Goal: Book appointment/travel/reservation

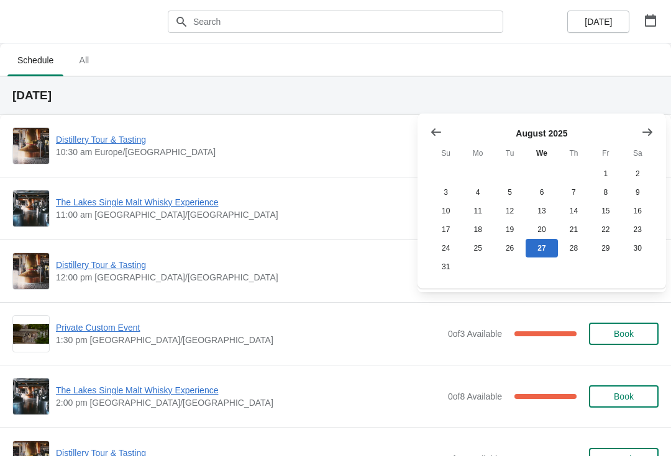
scroll to position [79, 0]
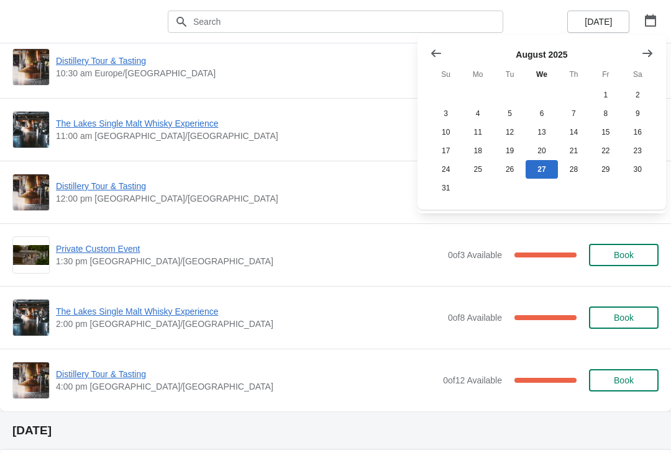
click at [642, 63] on button "Show next month, September 2025" at bounding box center [647, 53] width 22 height 22
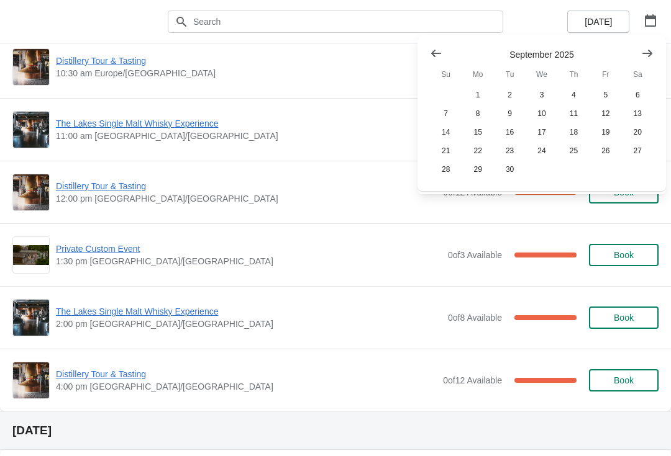
click at [506, 137] on button "16" at bounding box center [510, 132] width 32 height 19
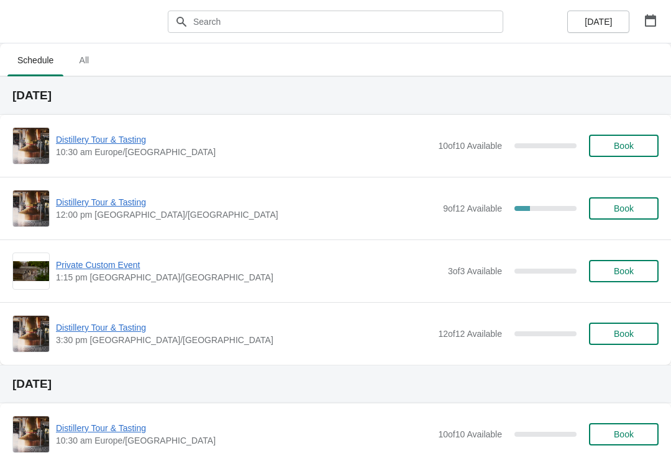
click at [619, 274] on span "Book" at bounding box center [624, 271] width 20 height 10
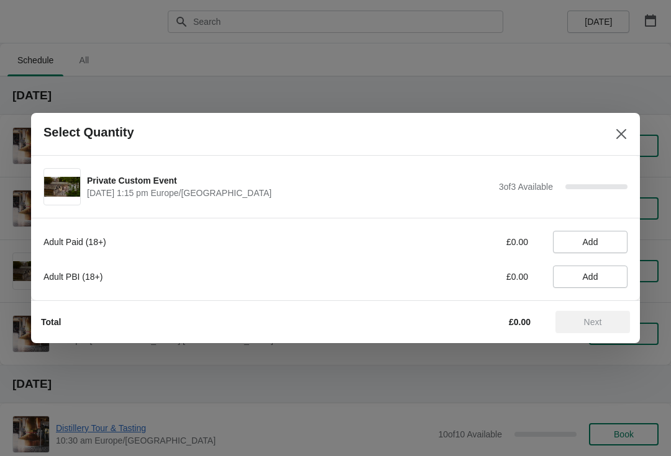
click at [597, 239] on span "Add" at bounding box center [591, 242] width 16 height 10
click at [616, 240] on icon at bounding box center [611, 242] width 13 height 13
click at [615, 247] on icon at bounding box center [611, 242] width 13 height 13
click at [602, 329] on button "Next" at bounding box center [592, 322] width 75 height 22
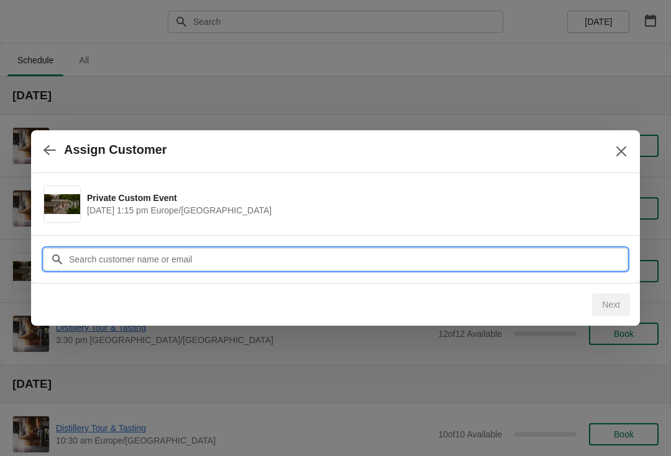
click at [425, 264] on input "Customer" at bounding box center [347, 259] width 559 height 22
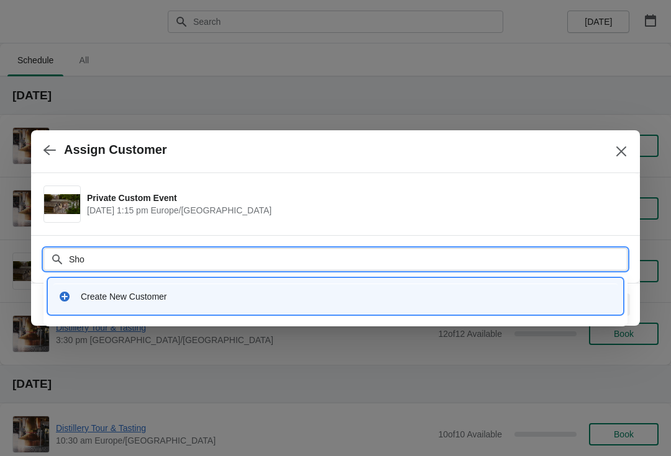
type input "Shop"
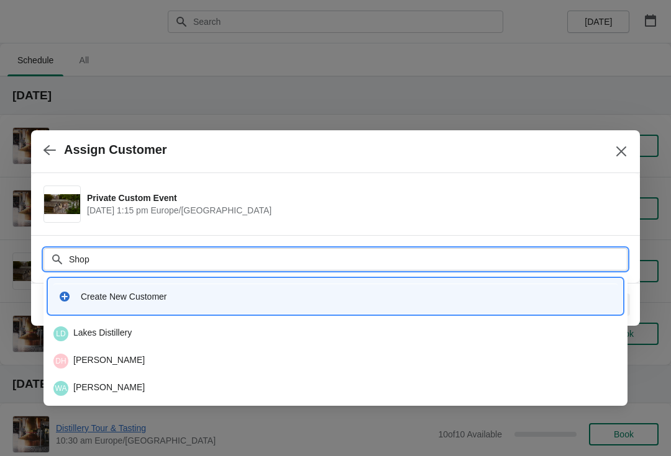
click at [133, 335] on div "[GEOGRAPHIC_DATA]" at bounding box center [335, 334] width 564 height 15
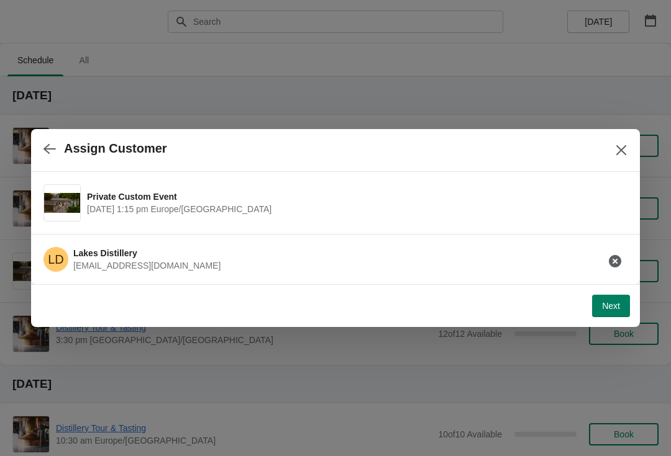
click at [604, 311] on span "Next" at bounding box center [611, 306] width 18 height 10
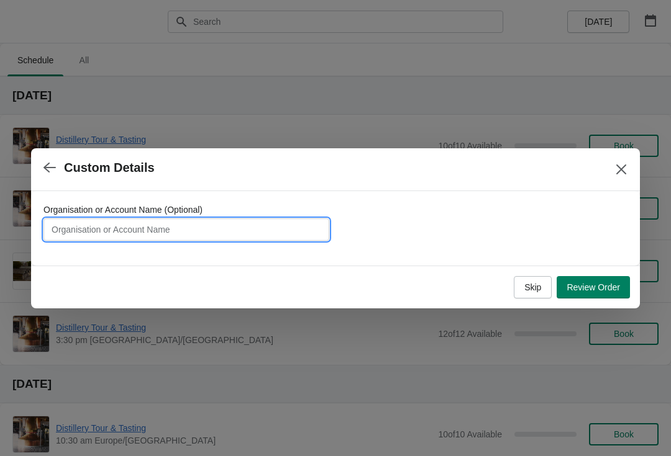
click at [249, 240] on input "Organisation or Account Name (Optional)" at bounding box center [186, 230] width 286 height 22
type input "[PERSON_NAME]"
